Goal: Task Accomplishment & Management: Manage account settings

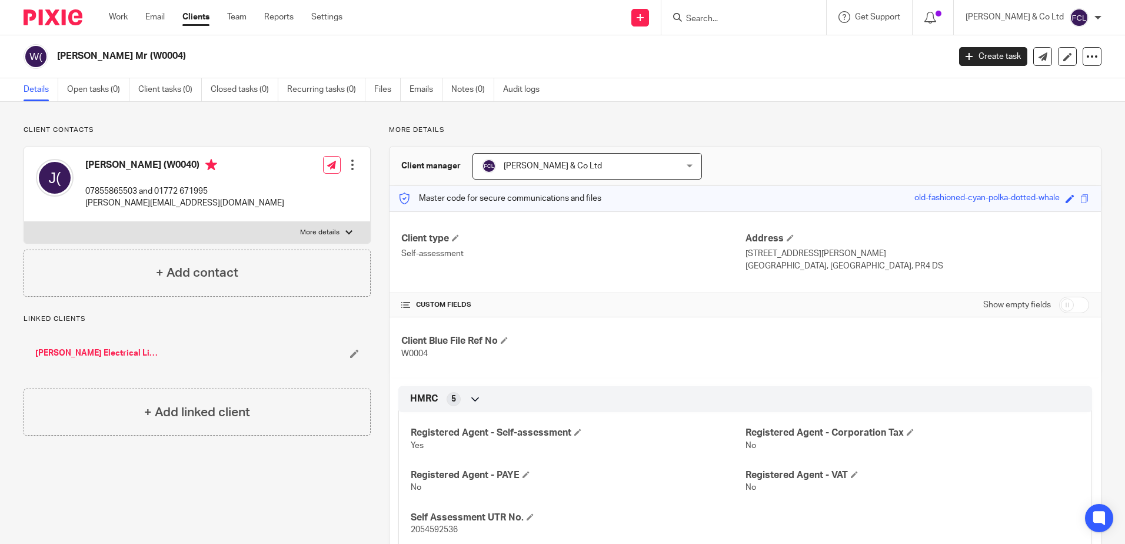
scroll to position [412, 0]
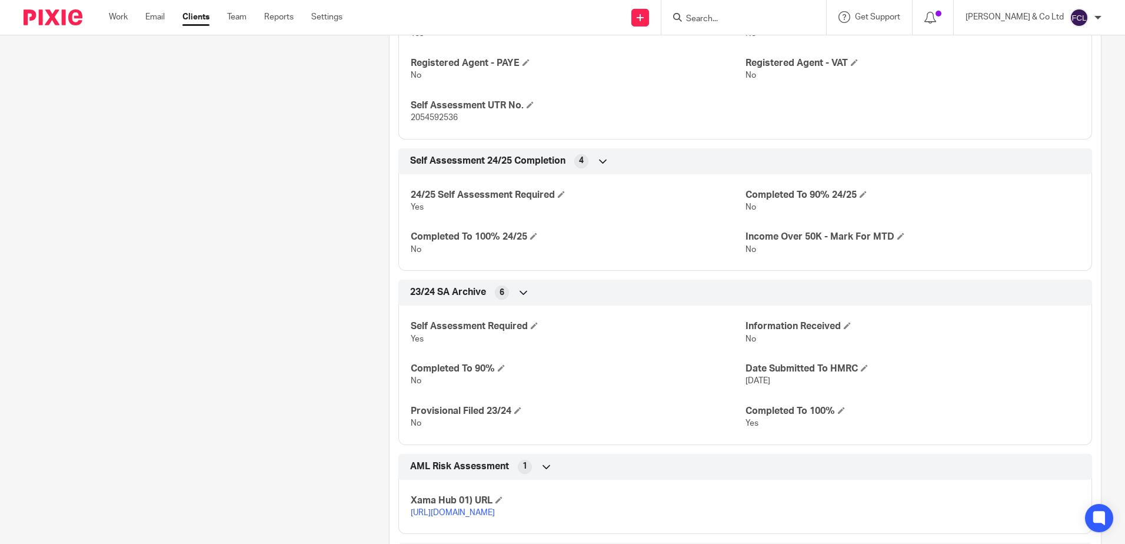
click at [776, 16] on input "Search" at bounding box center [738, 19] width 106 height 11
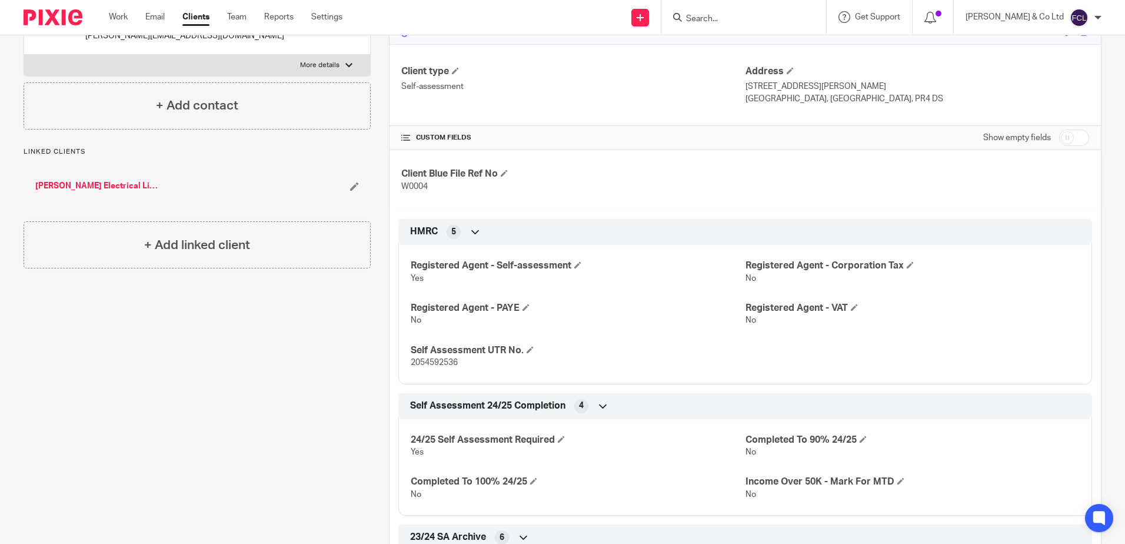
scroll to position [176, 0]
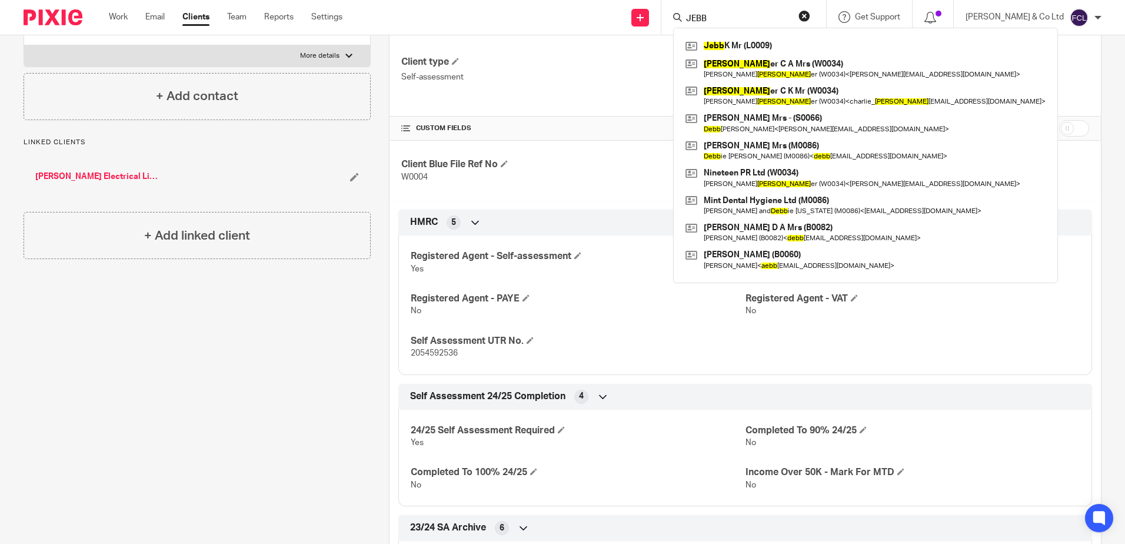
type input "JEBB"
click button "submit" at bounding box center [0, 0] width 0 height 0
drag, startPoint x: 774, startPoint y: 48, endPoint x: 737, endPoint y: 59, distance: 39.3
click at [773, 48] on link at bounding box center [865, 46] width 366 height 18
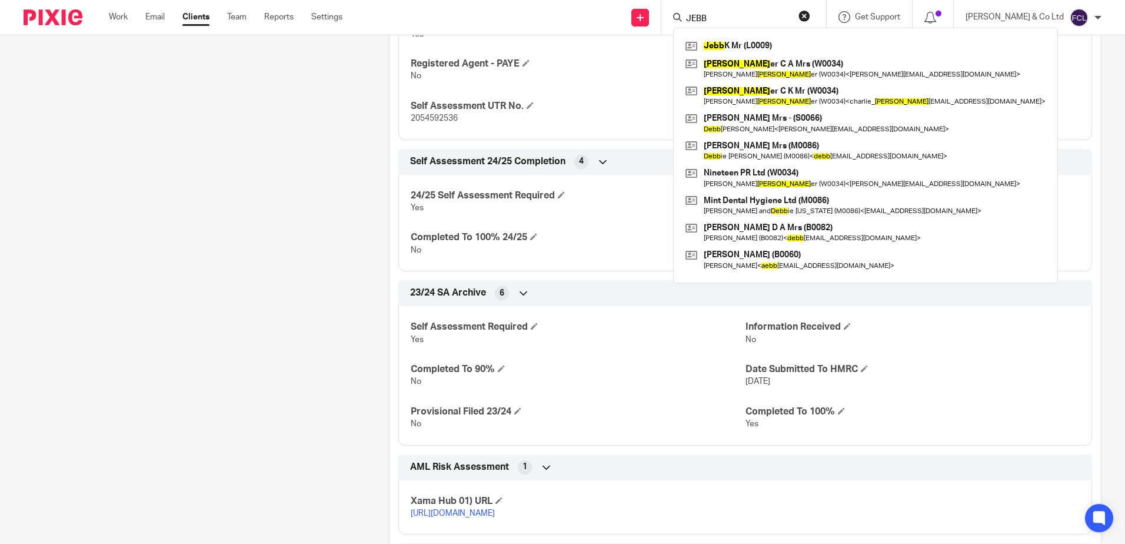
scroll to position [412, 0]
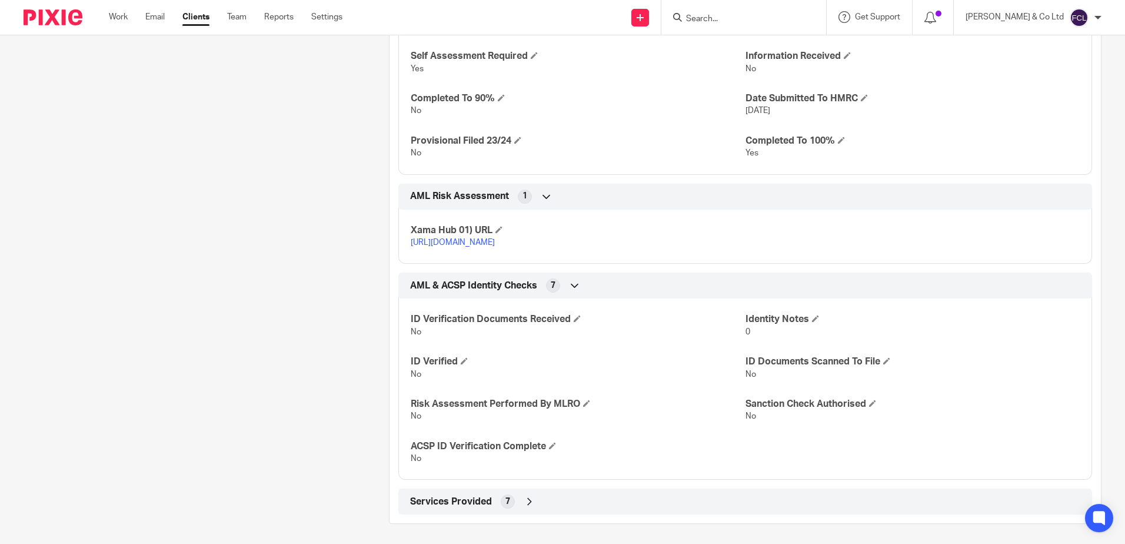
scroll to position [698, 0]
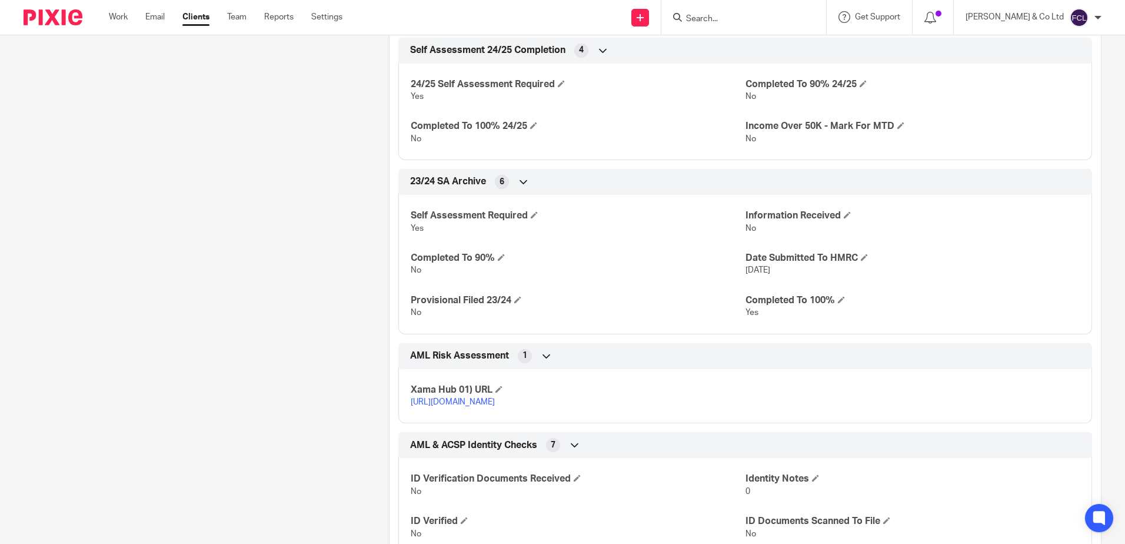
scroll to position [529, 0]
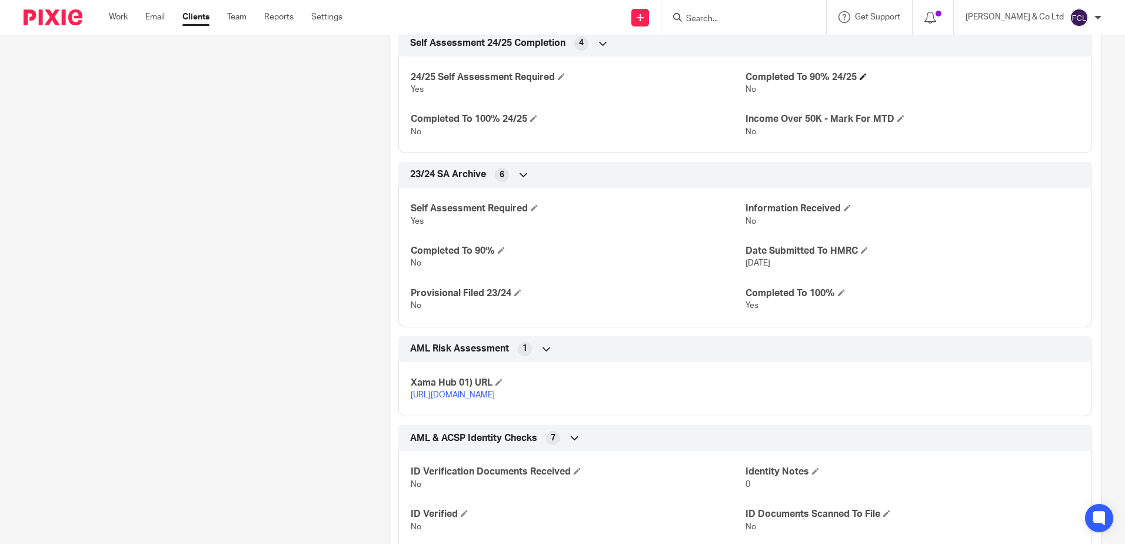
click at [860, 76] on span at bounding box center [863, 76] width 7 height 7
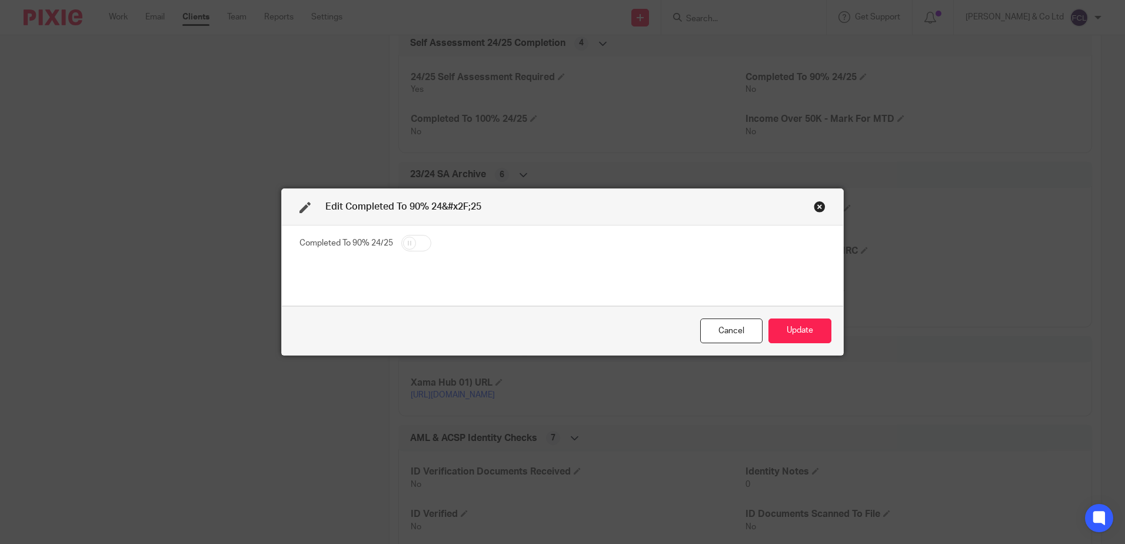
drag, startPoint x: 425, startPoint y: 237, endPoint x: 408, endPoint y: 242, distance: 17.9
click at [425, 237] on fieldset "Completed To 90% 24/25" at bounding box center [562, 244] width 526 height 21
drag, startPoint x: 405, startPoint y: 242, endPoint x: 560, endPoint y: 271, distance: 157.4
click at [407, 242] on input "checkbox" at bounding box center [416, 243] width 30 height 16
checkbox input "true"
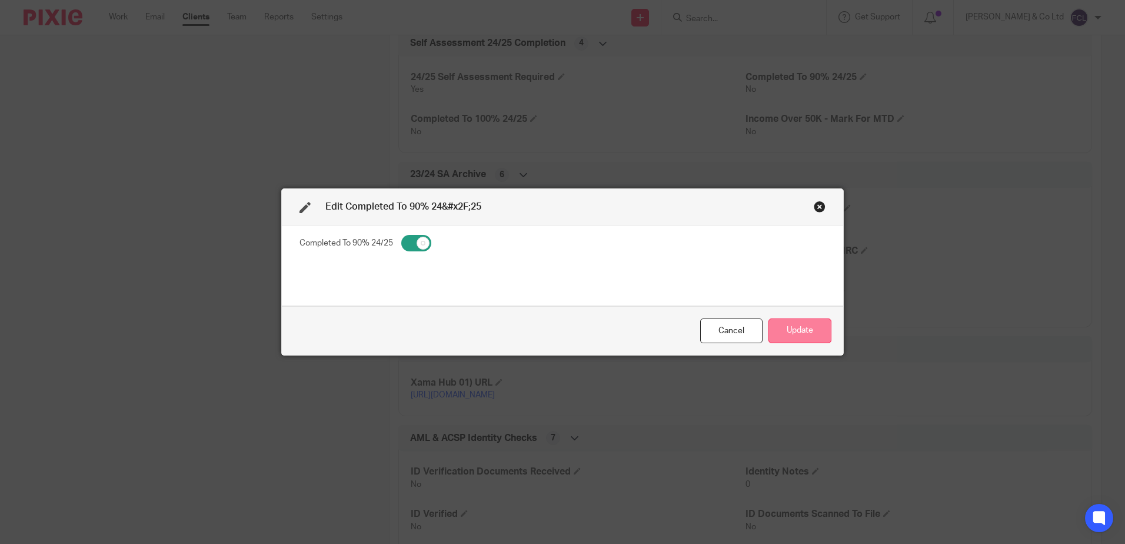
click at [778, 333] on button "Update" at bounding box center [799, 330] width 63 height 25
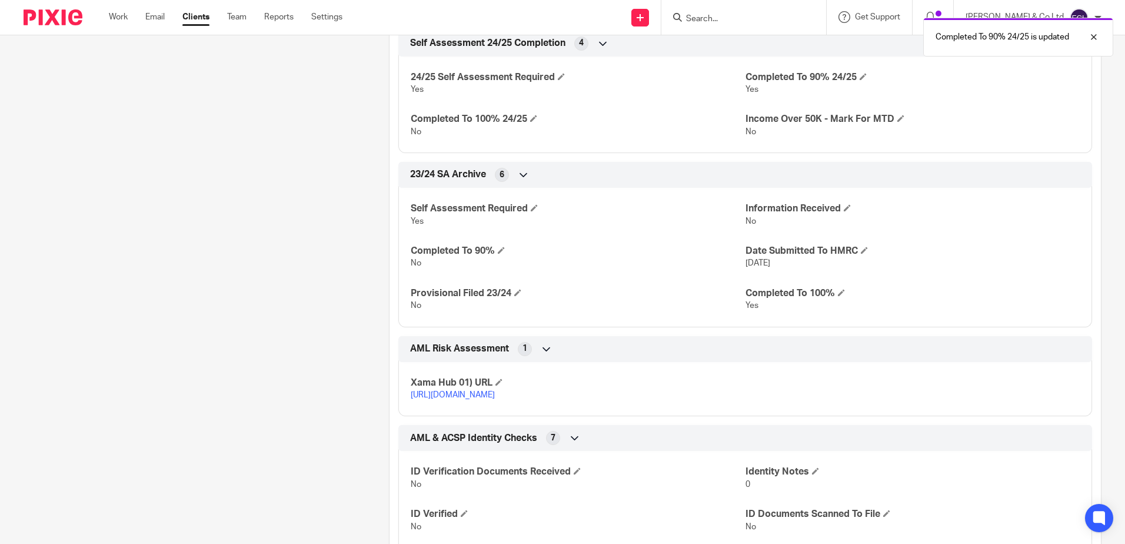
click at [214, 183] on div "Client contacts Kallum Jebb (L0009) 07519 072399 Edit contact Create client fro…" at bounding box center [187, 136] width 365 height 1080
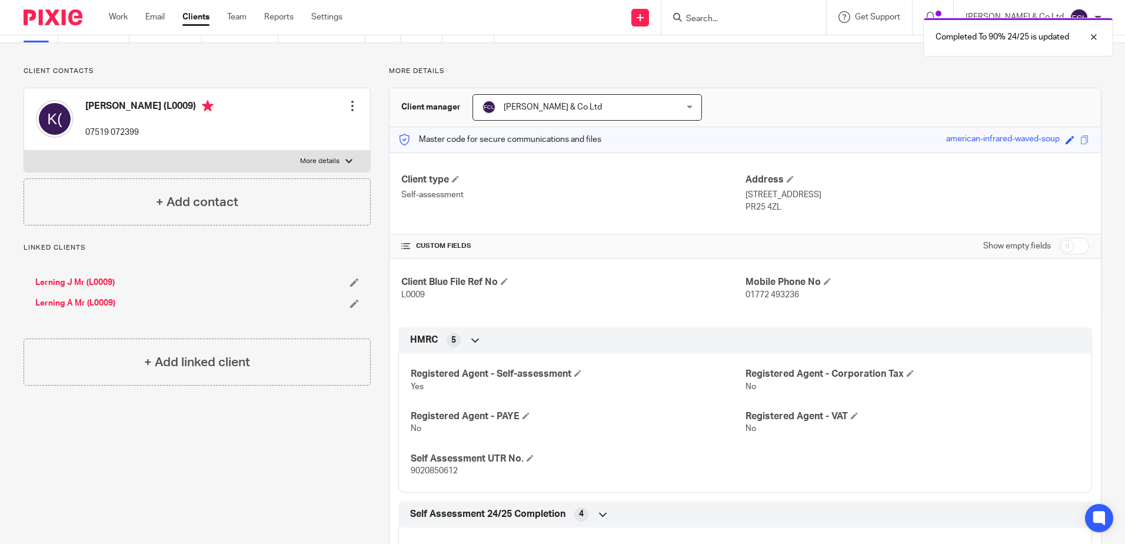
scroll to position [0, 0]
